Goal: Task Accomplishment & Management: Manage account settings

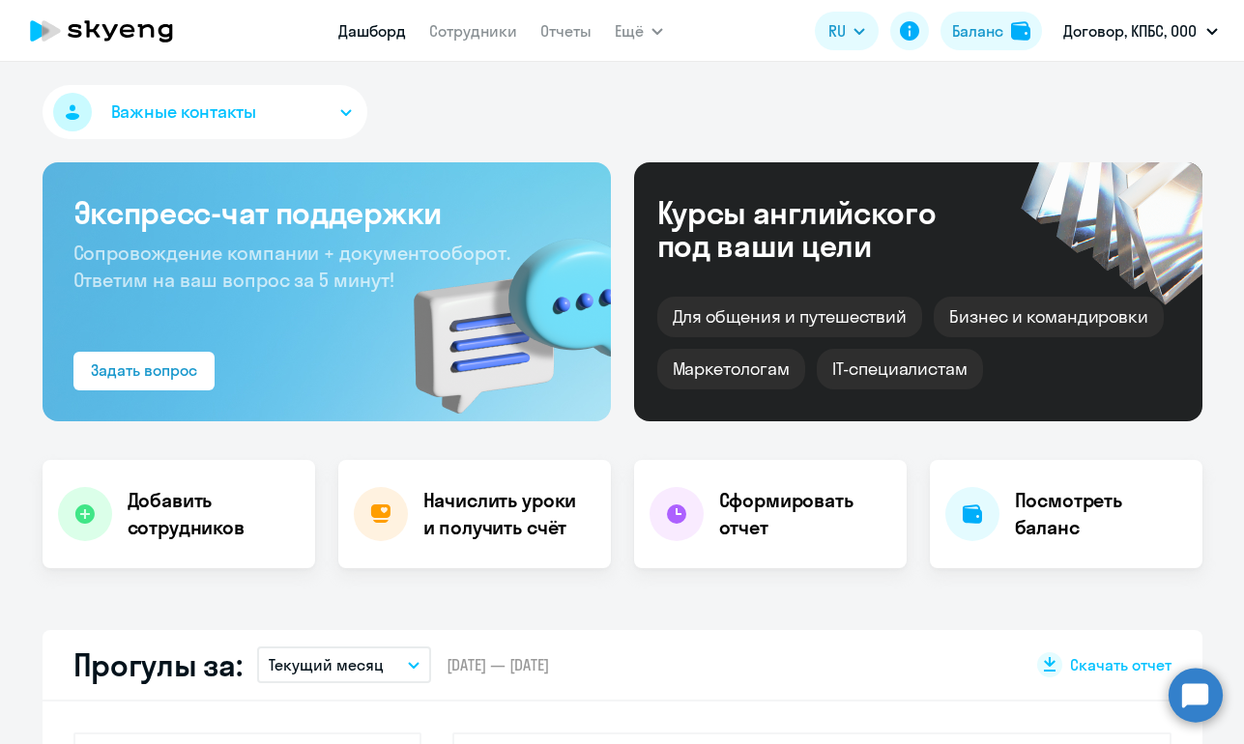
select select "30"
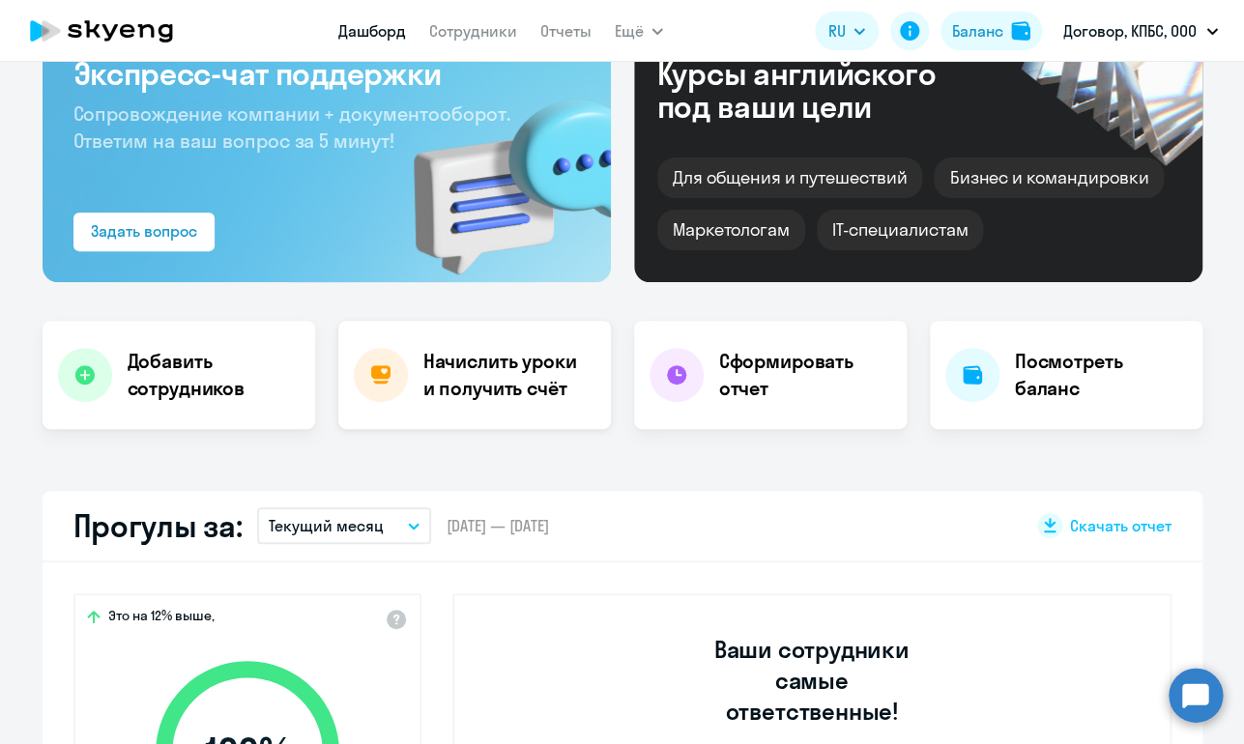
click at [460, 347] on div "Начислить уроки и получить счёт" at bounding box center [474, 375] width 273 height 108
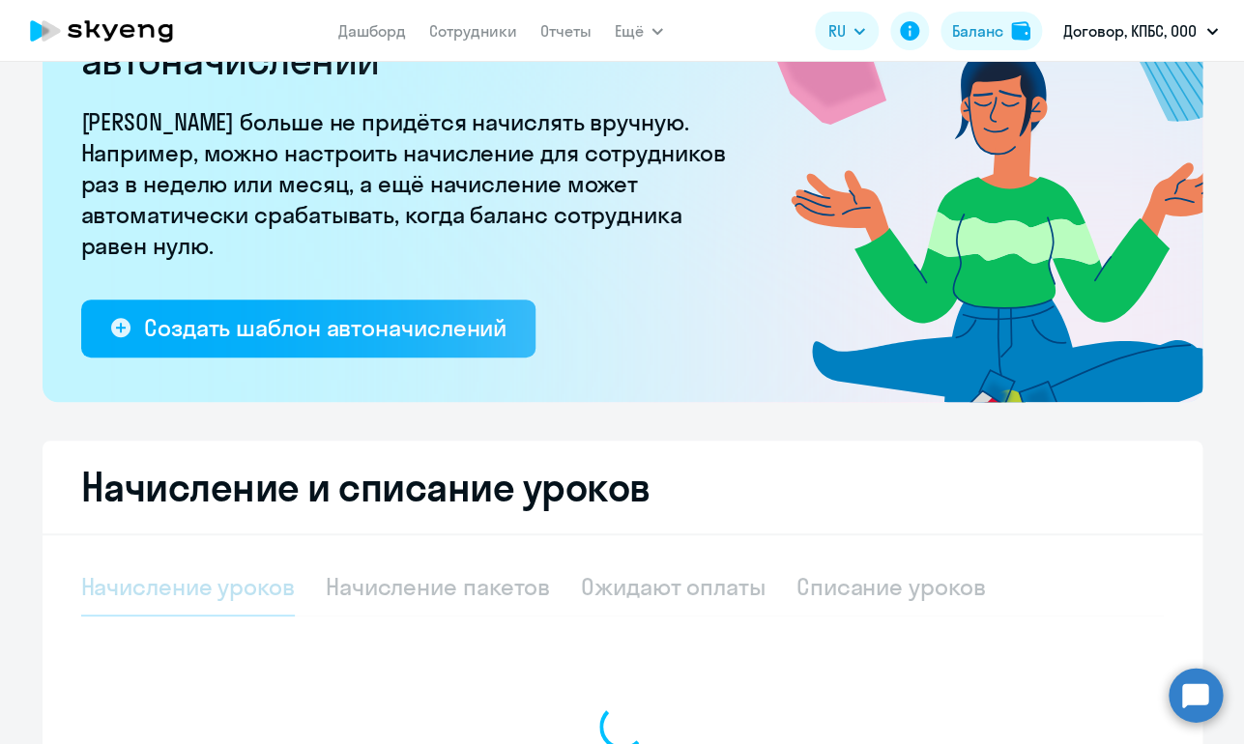
select select "10"
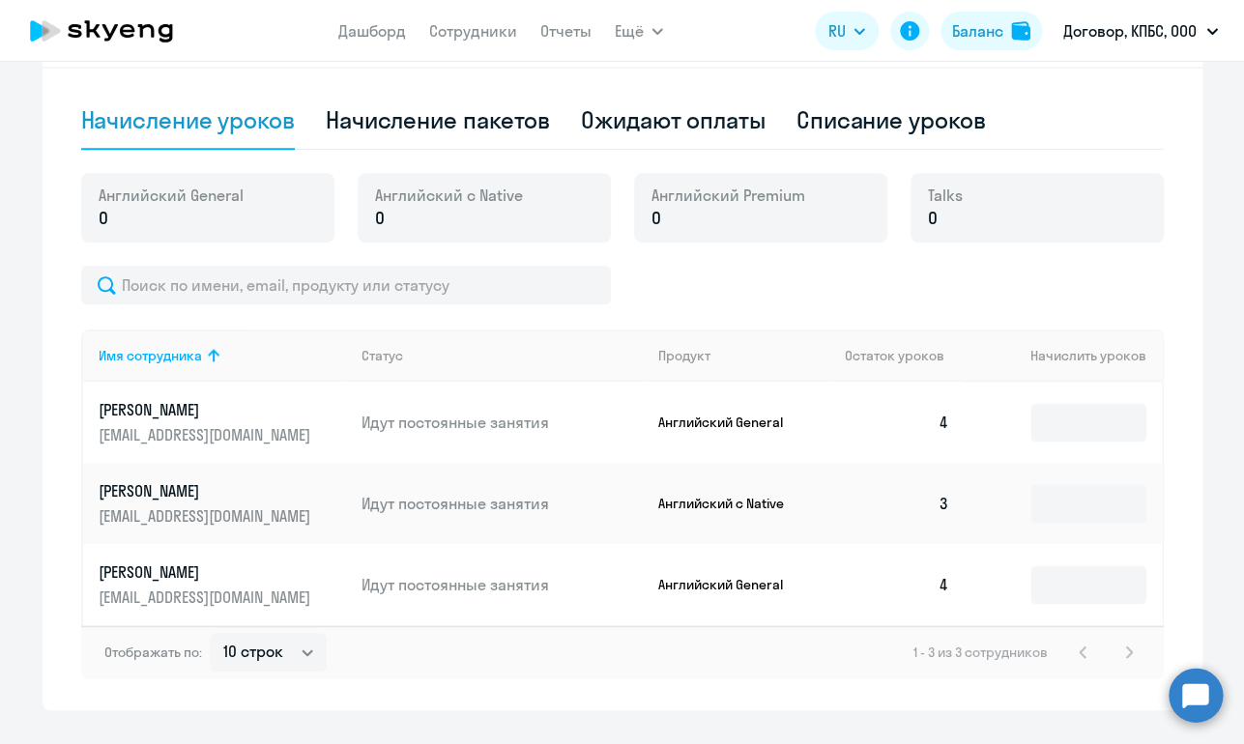
scroll to position [611, 0]
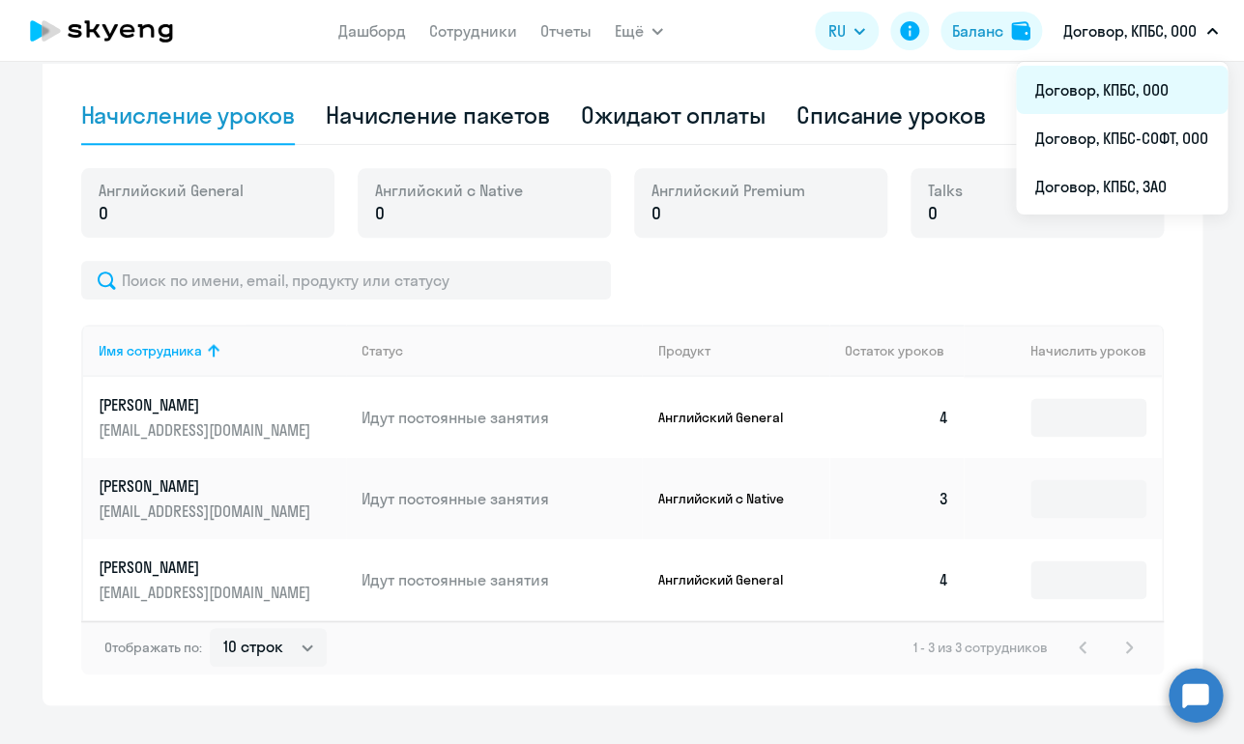
click at [1075, 101] on li "Договор, КПБС, ООО" at bounding box center [1122, 90] width 212 height 48
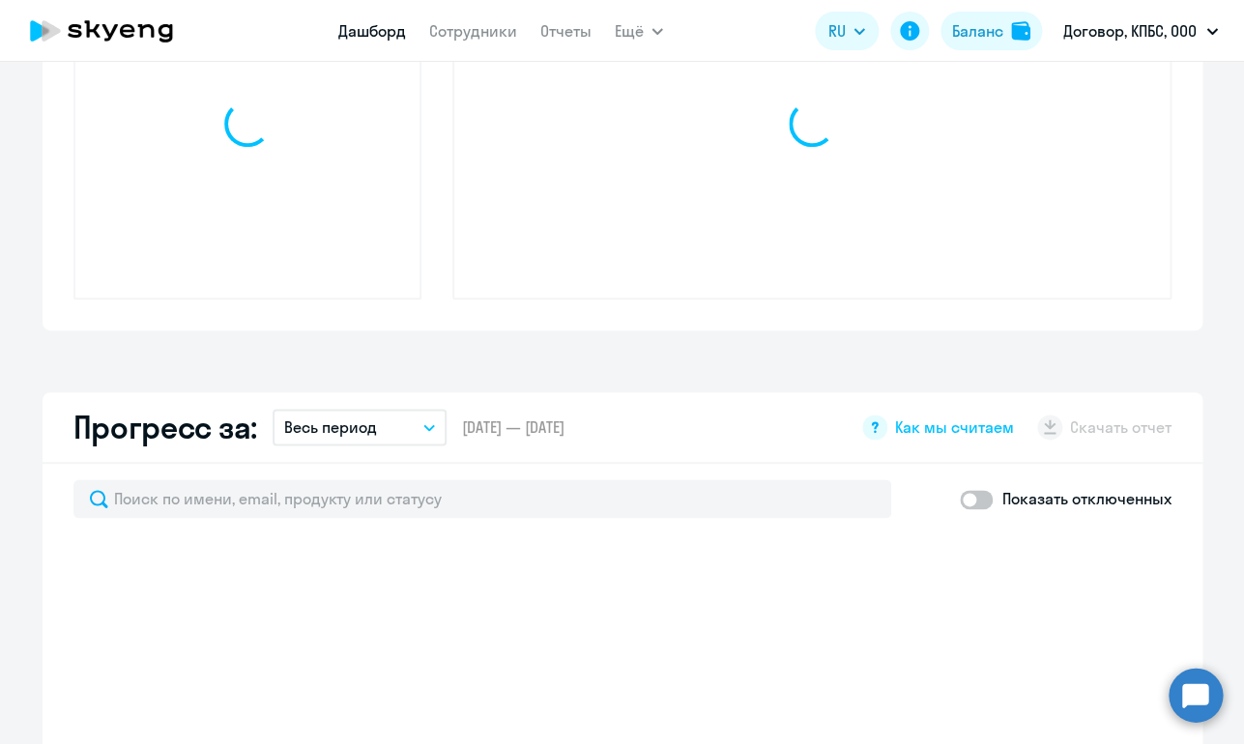
scroll to position [611, 0]
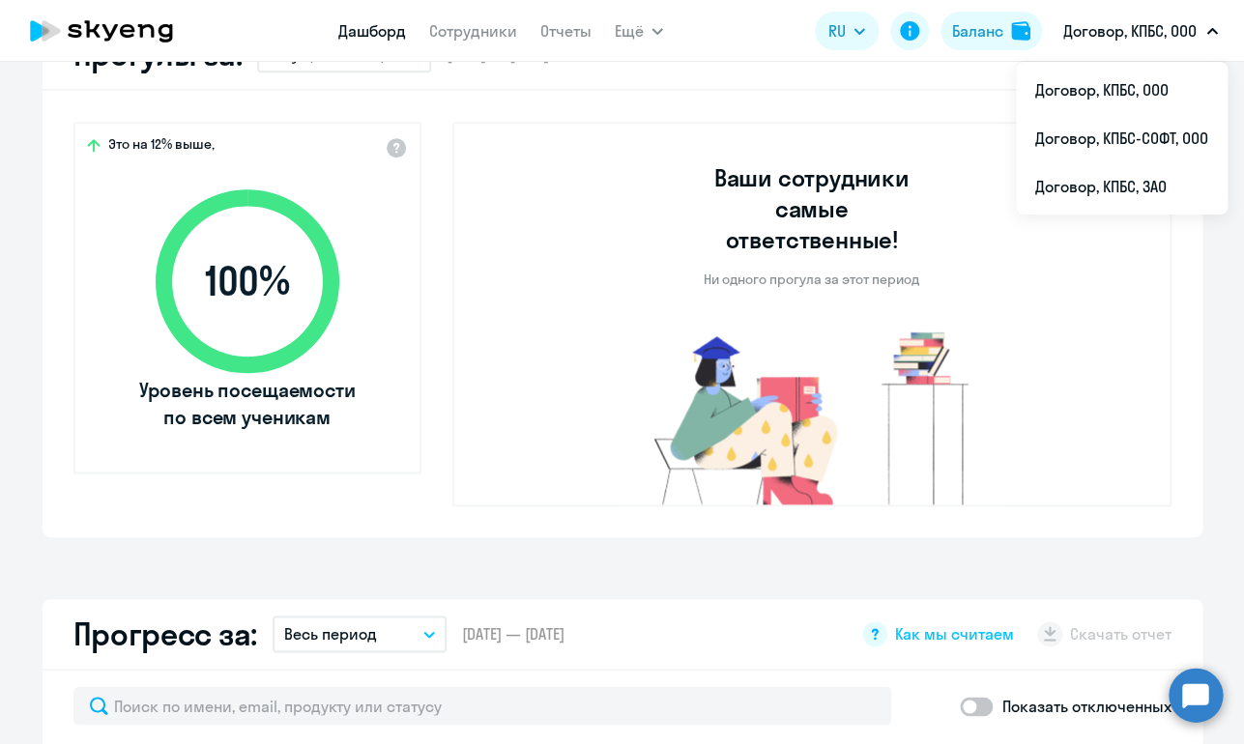
select select "30"
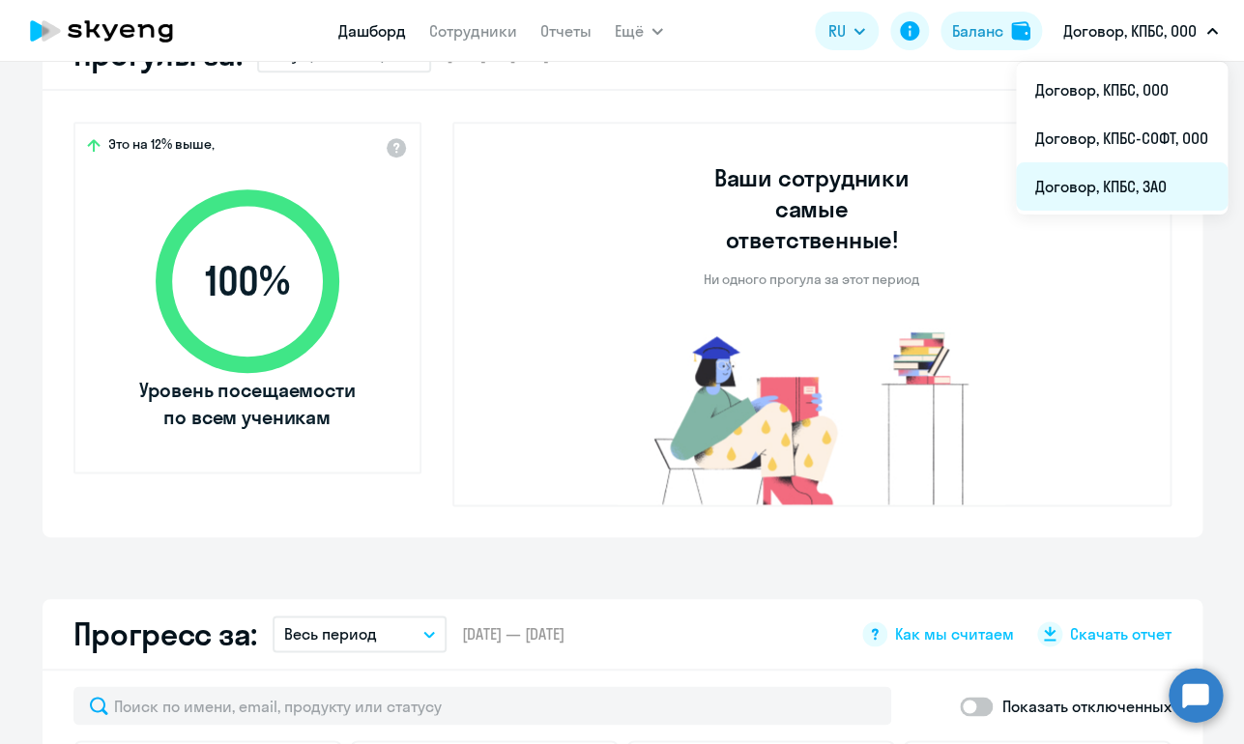
click at [1124, 185] on li "Договор, КПБС, ЗАО" at bounding box center [1122, 186] width 212 height 48
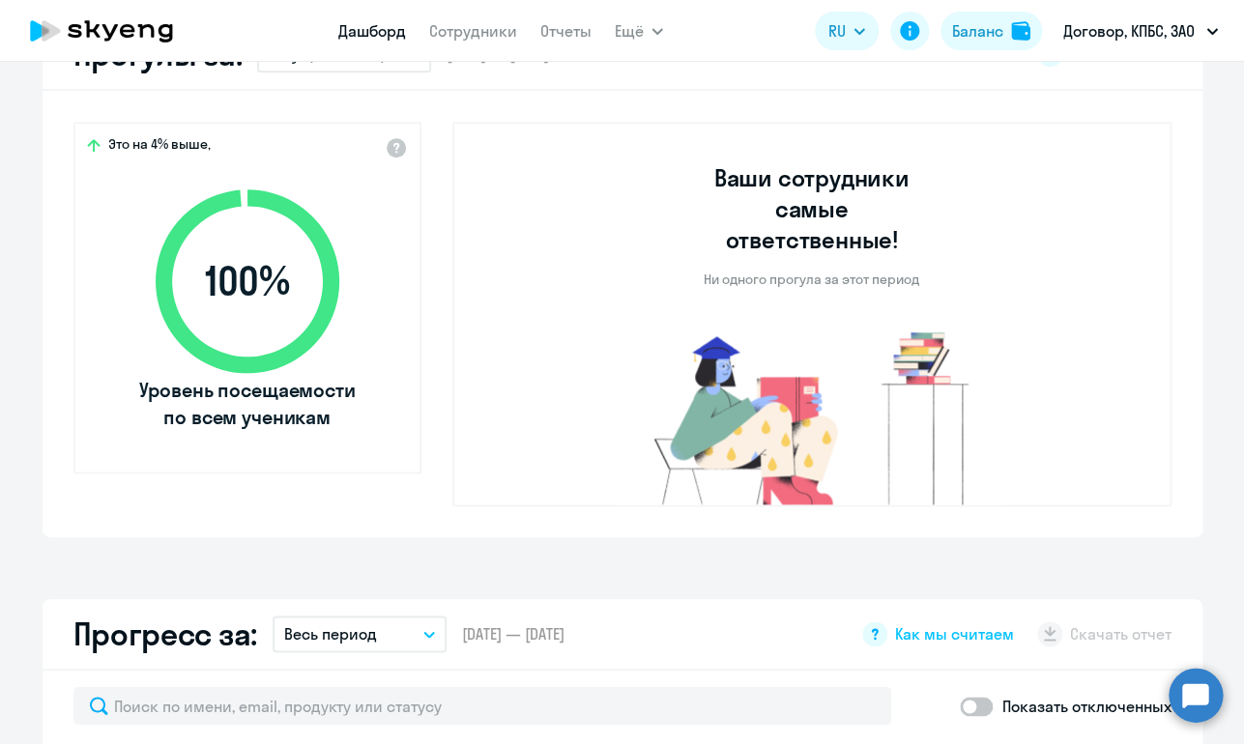
select select "30"
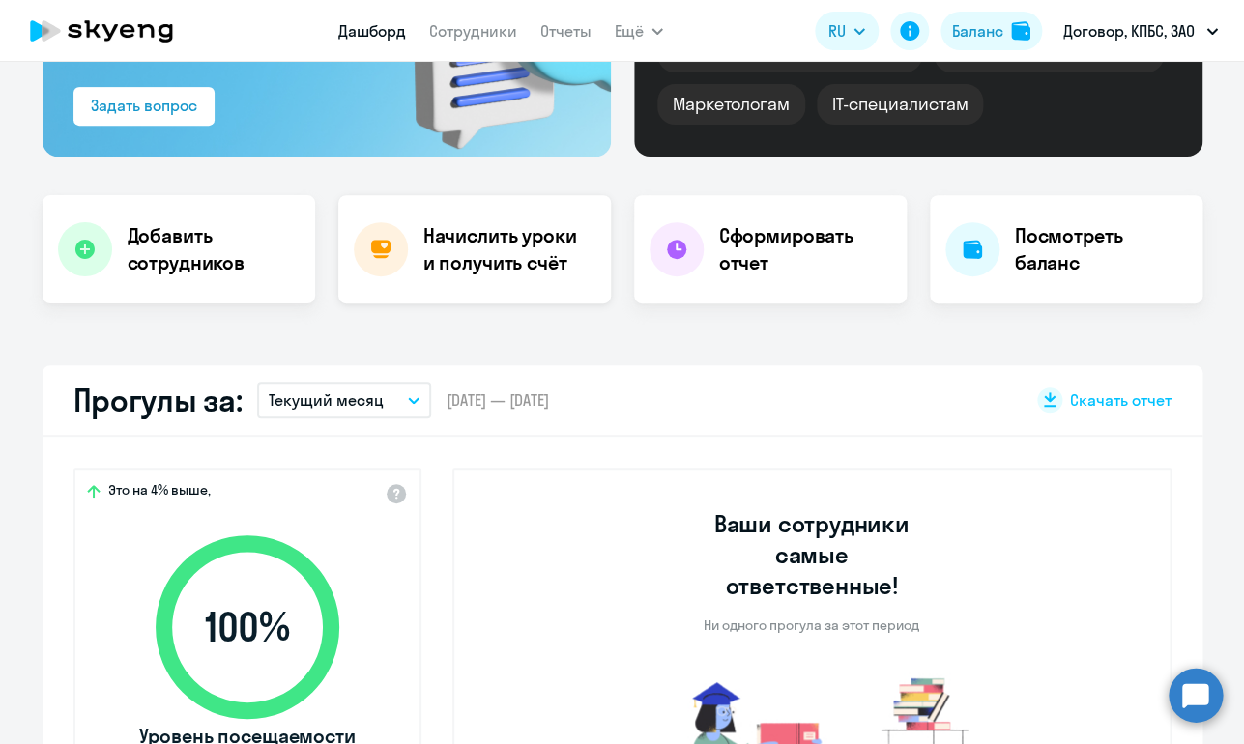
click at [444, 263] on h4 "Начислить уроки и получить счёт" at bounding box center [507, 249] width 168 height 54
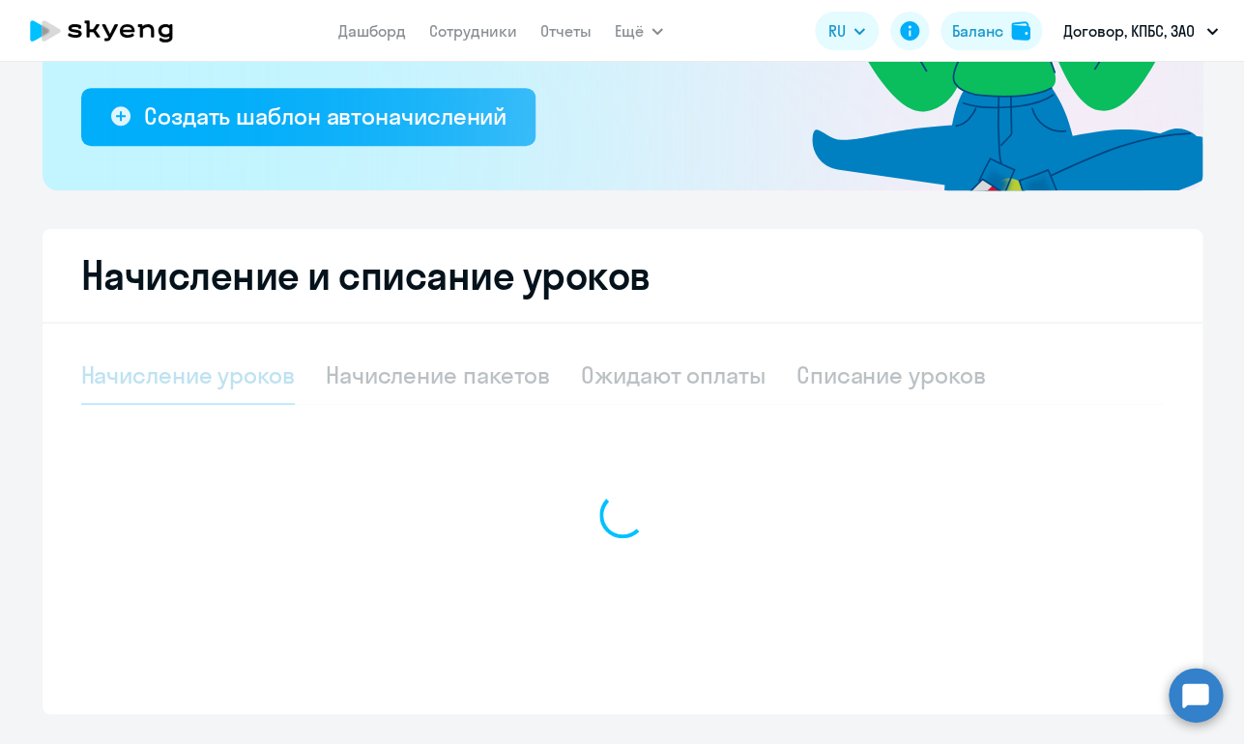
scroll to position [399, 0]
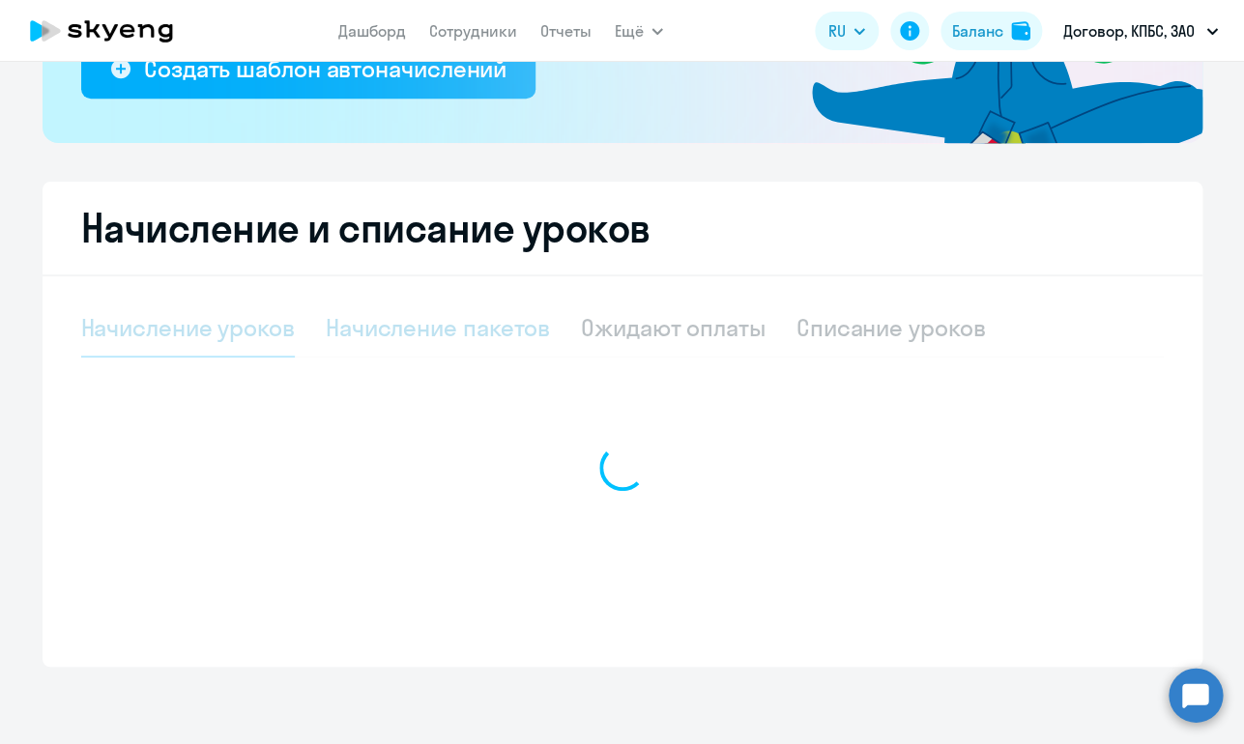
select select "10"
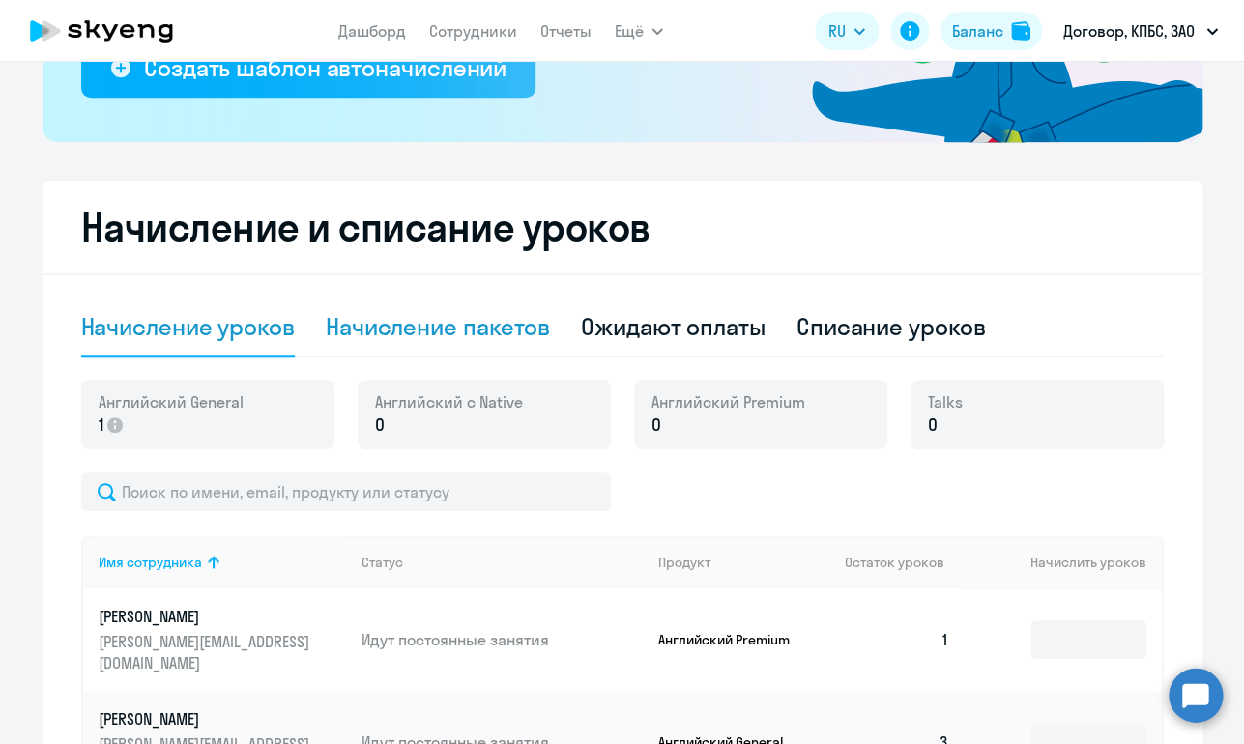
click at [423, 347] on div "Начисление пакетов" at bounding box center [438, 328] width 224 height 58
select select "10"
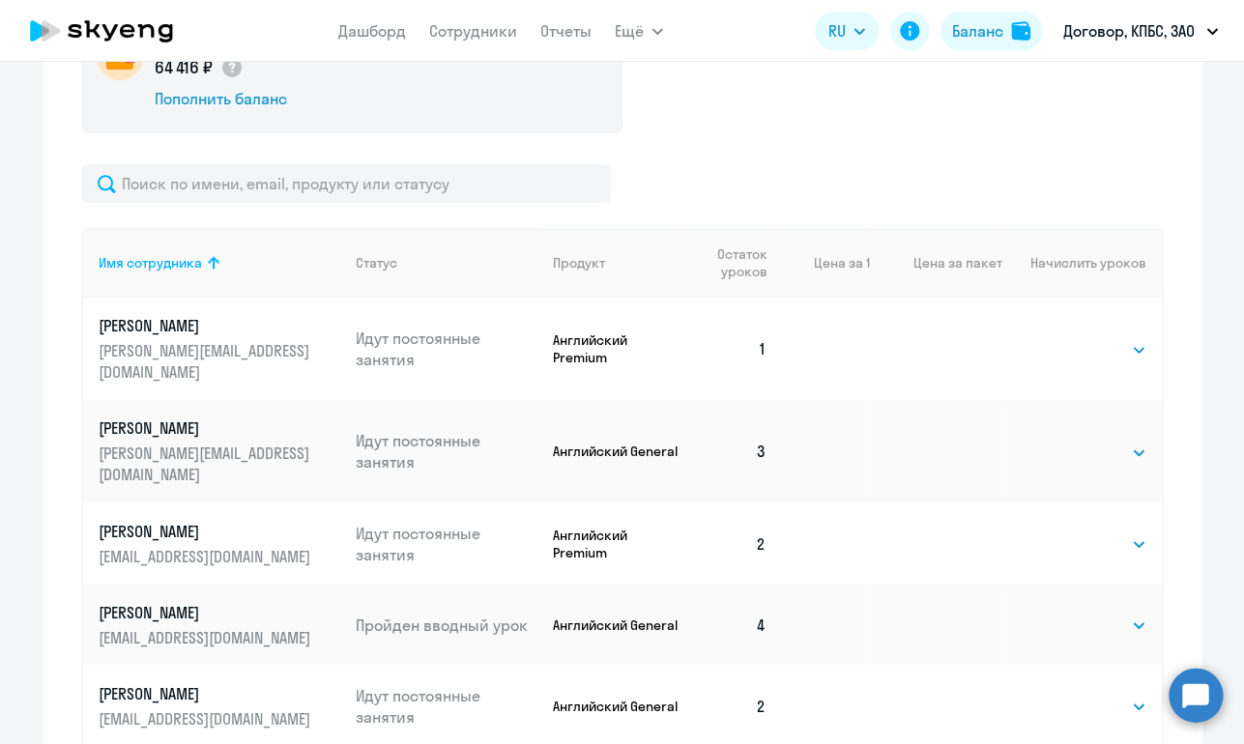
scroll to position [793, 0]
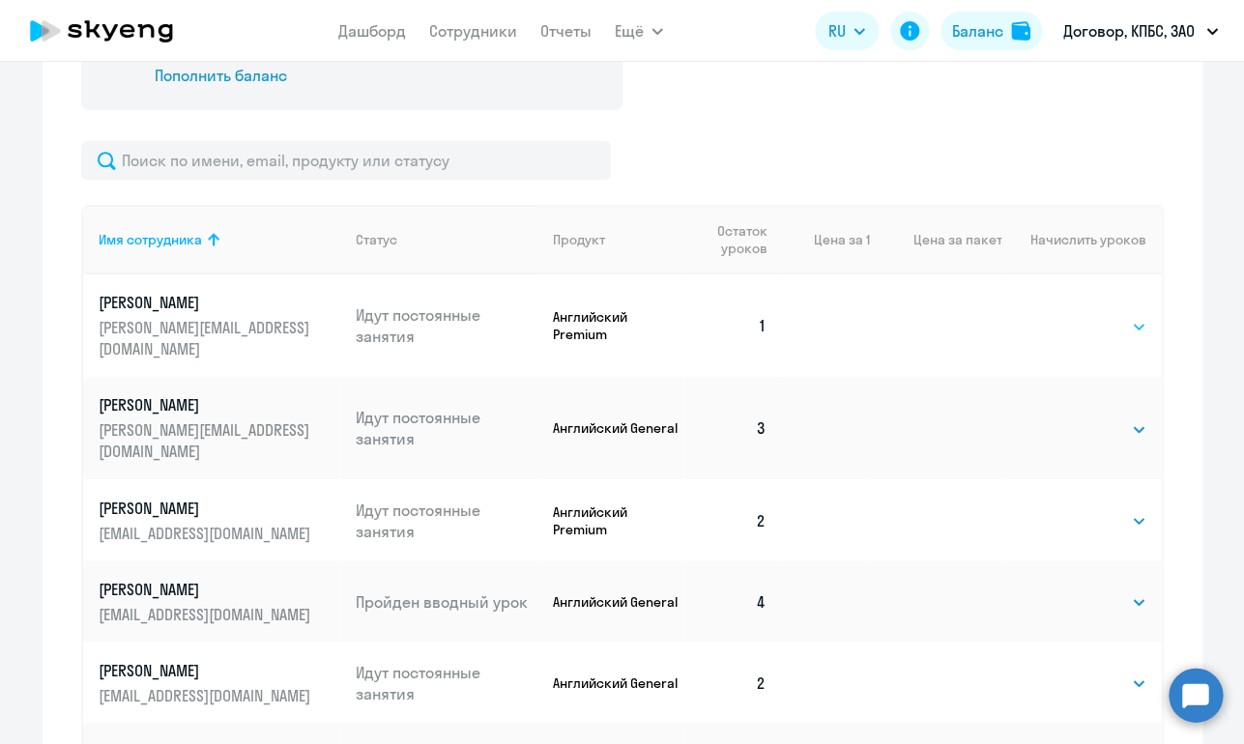
select select "4"
click option "4" at bounding box center [0, 0] width 0 height 0
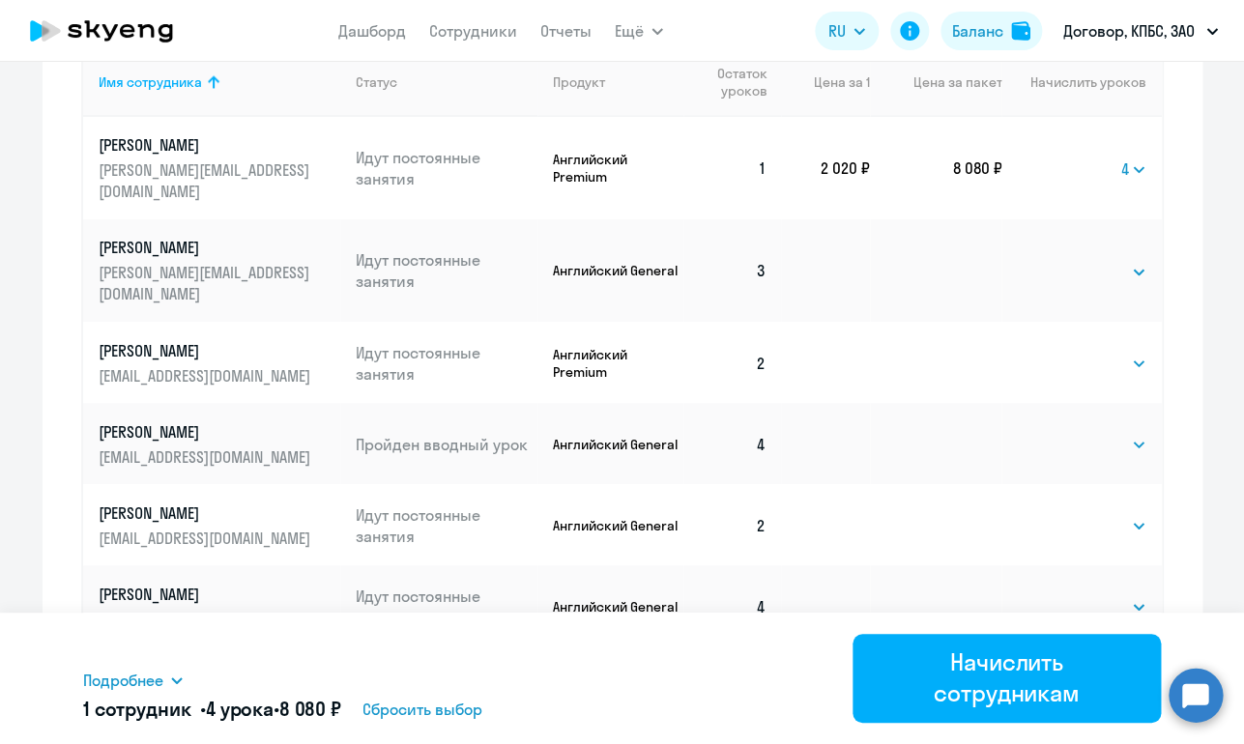
scroll to position [973, 0]
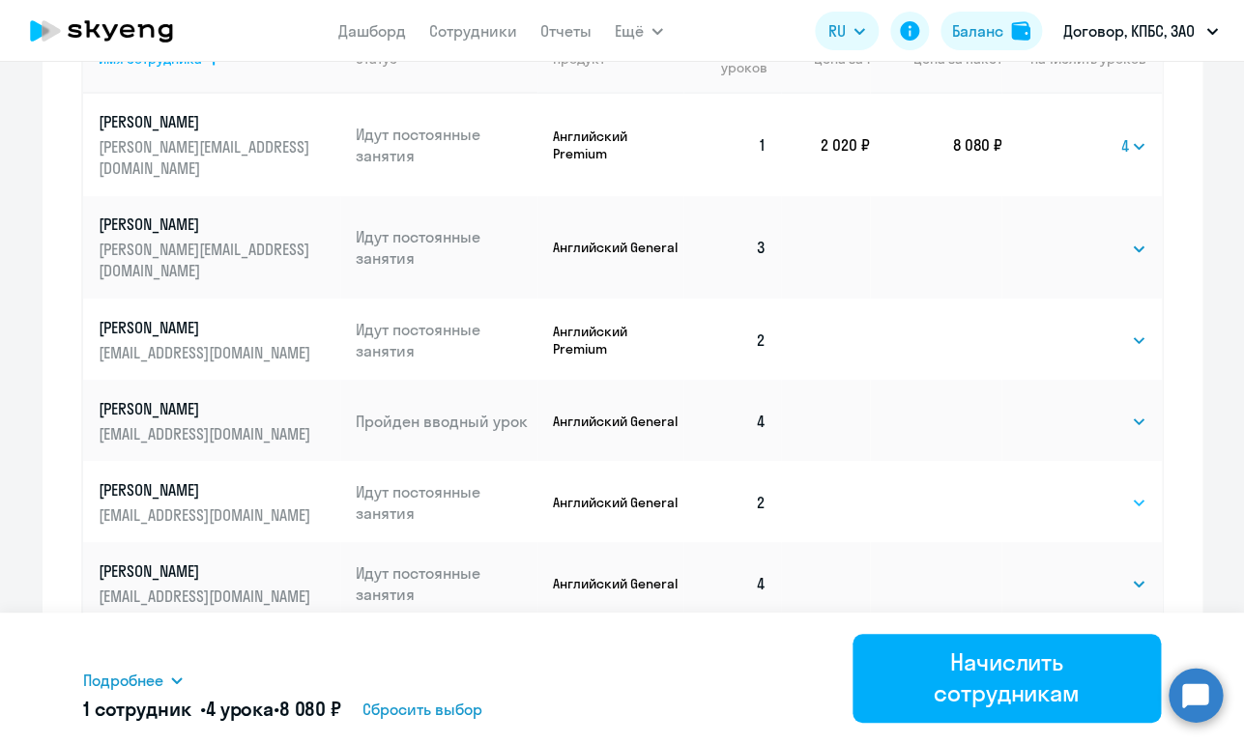
select select "4"
click option "4" at bounding box center [0, 0] width 0 height 0
select select "4"
click option "4" at bounding box center [0, 0] width 0 height 0
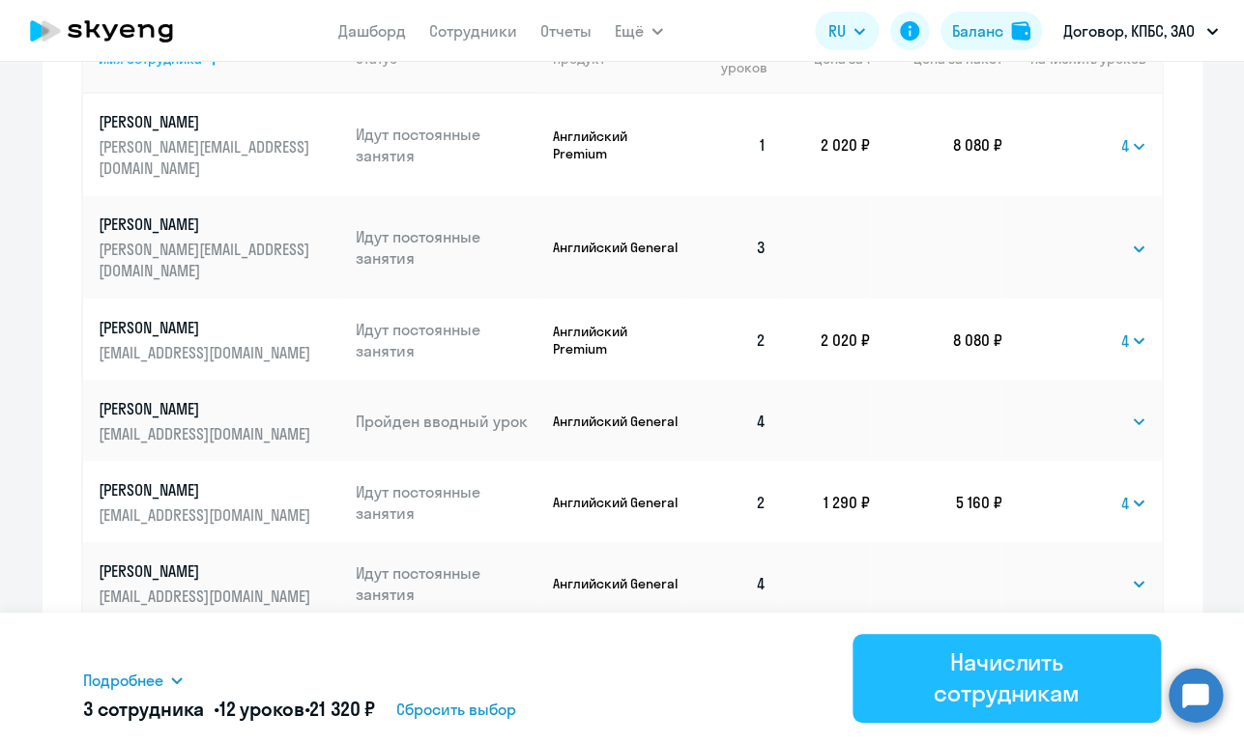
click at [926, 683] on div "Начислить сотрудникам" at bounding box center [1007, 678] width 254 height 62
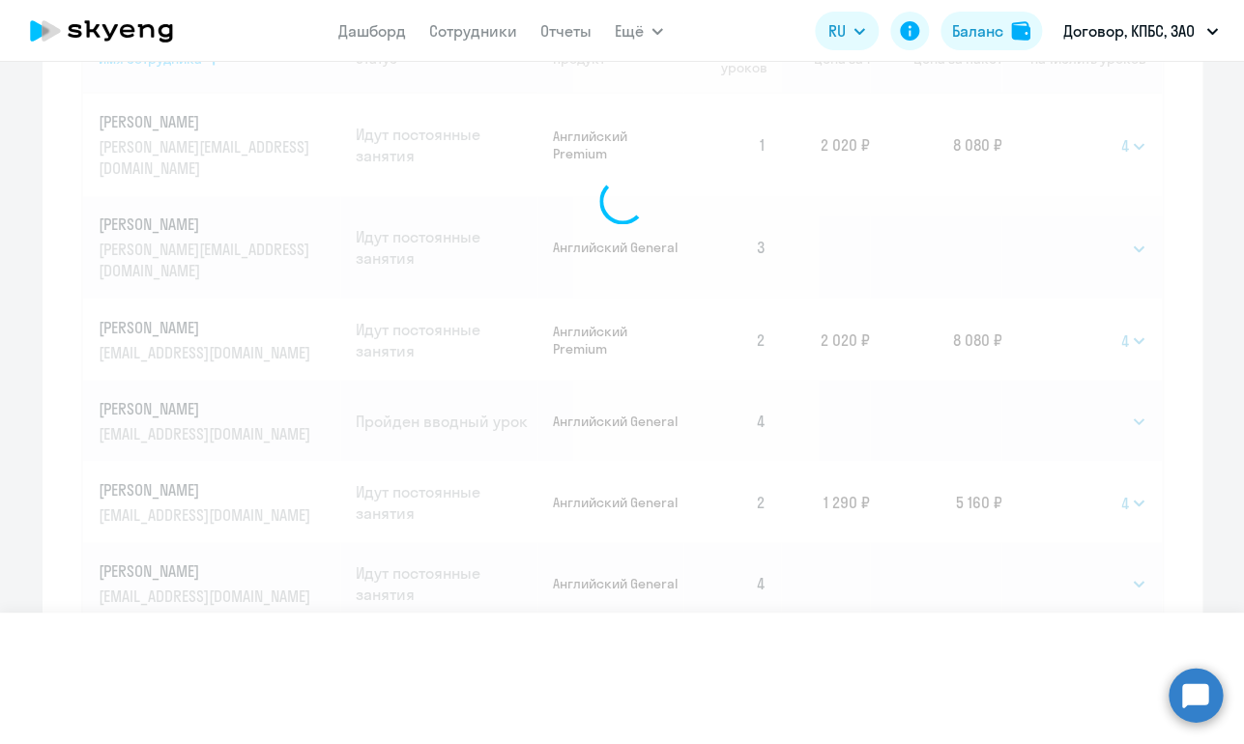
select select
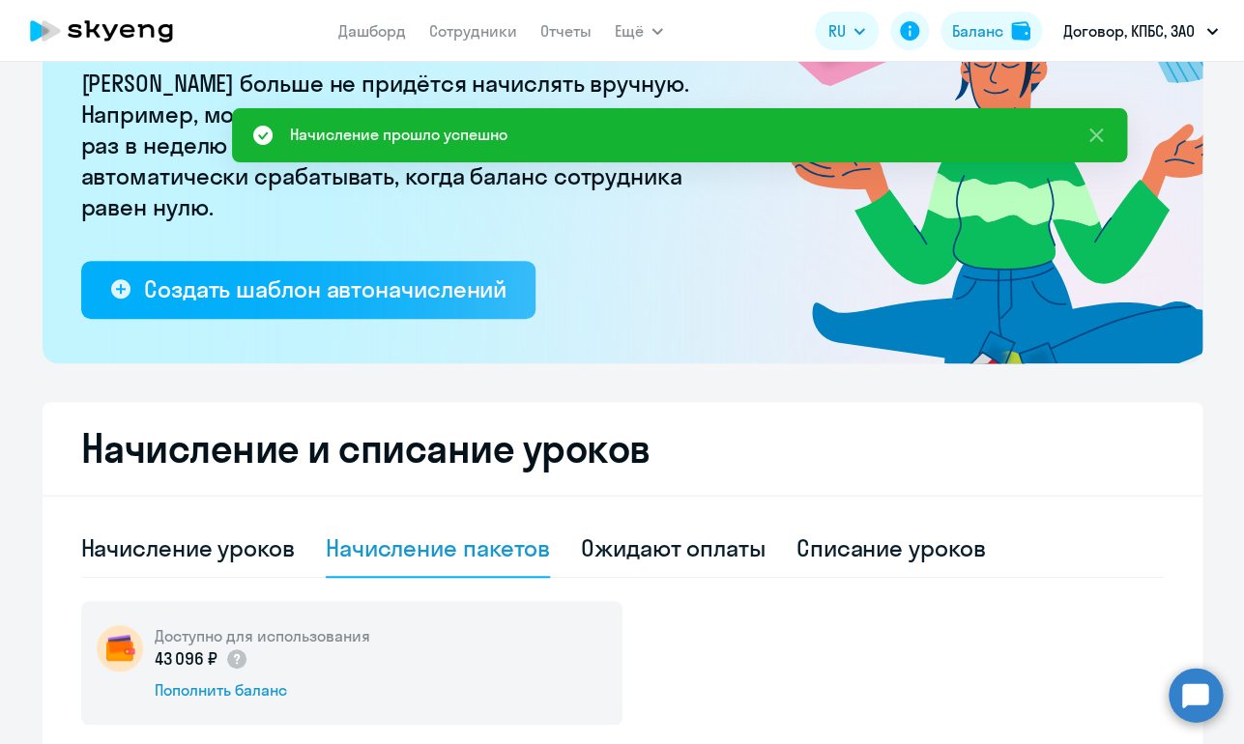
scroll to position [0, 0]
